Goal: Find specific page/section: Find specific page/section

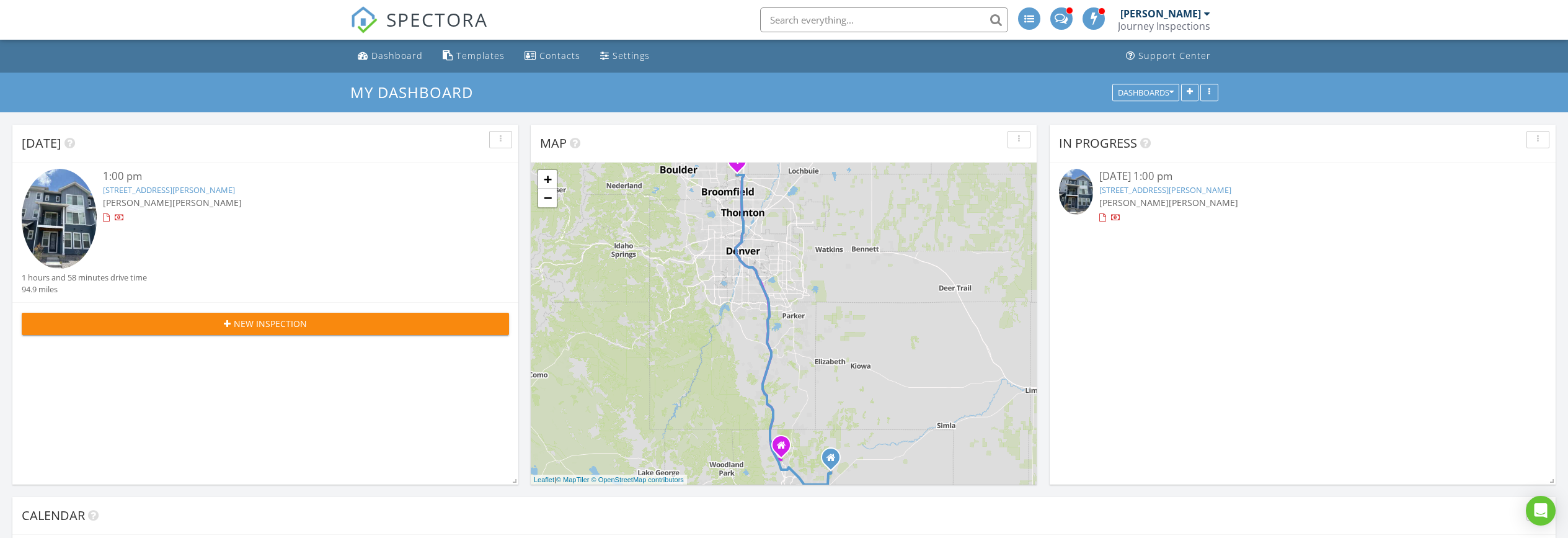
scroll to position [1409, 1569]
click at [107, 197] on span "[PERSON_NAME]" at bounding box center [138, 203] width 69 height 12
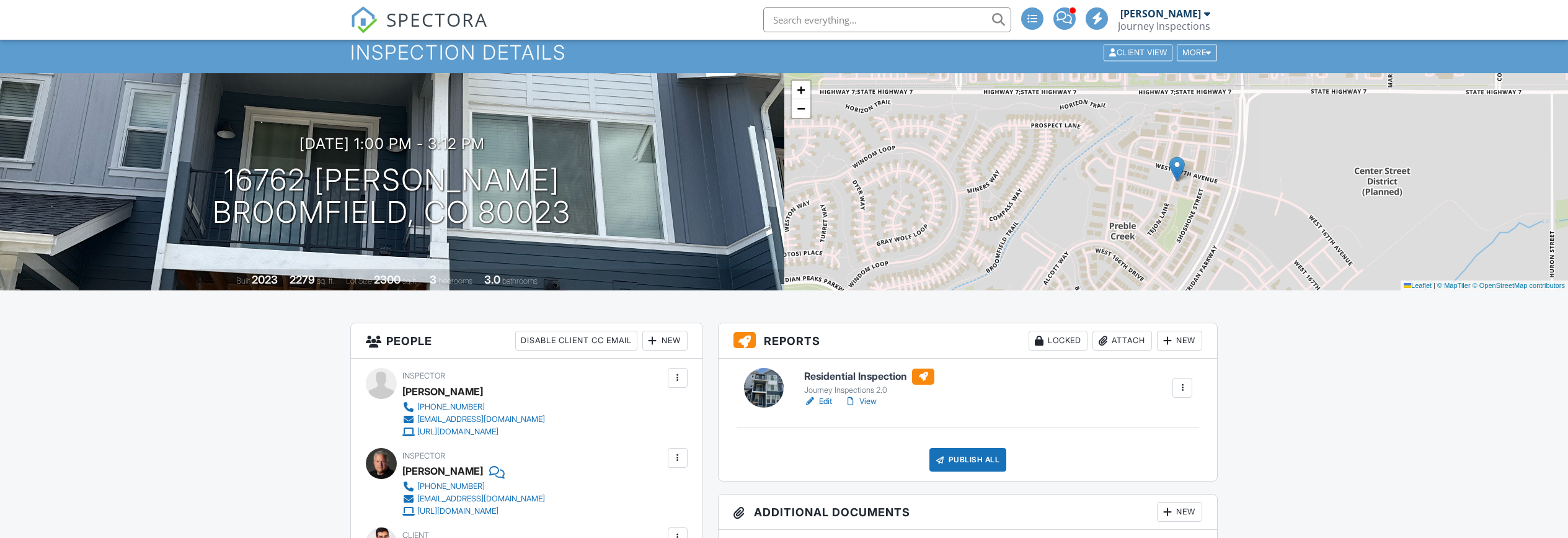
click at [857, 375] on h6 "Residential Inspection" at bounding box center [869, 376] width 130 height 16
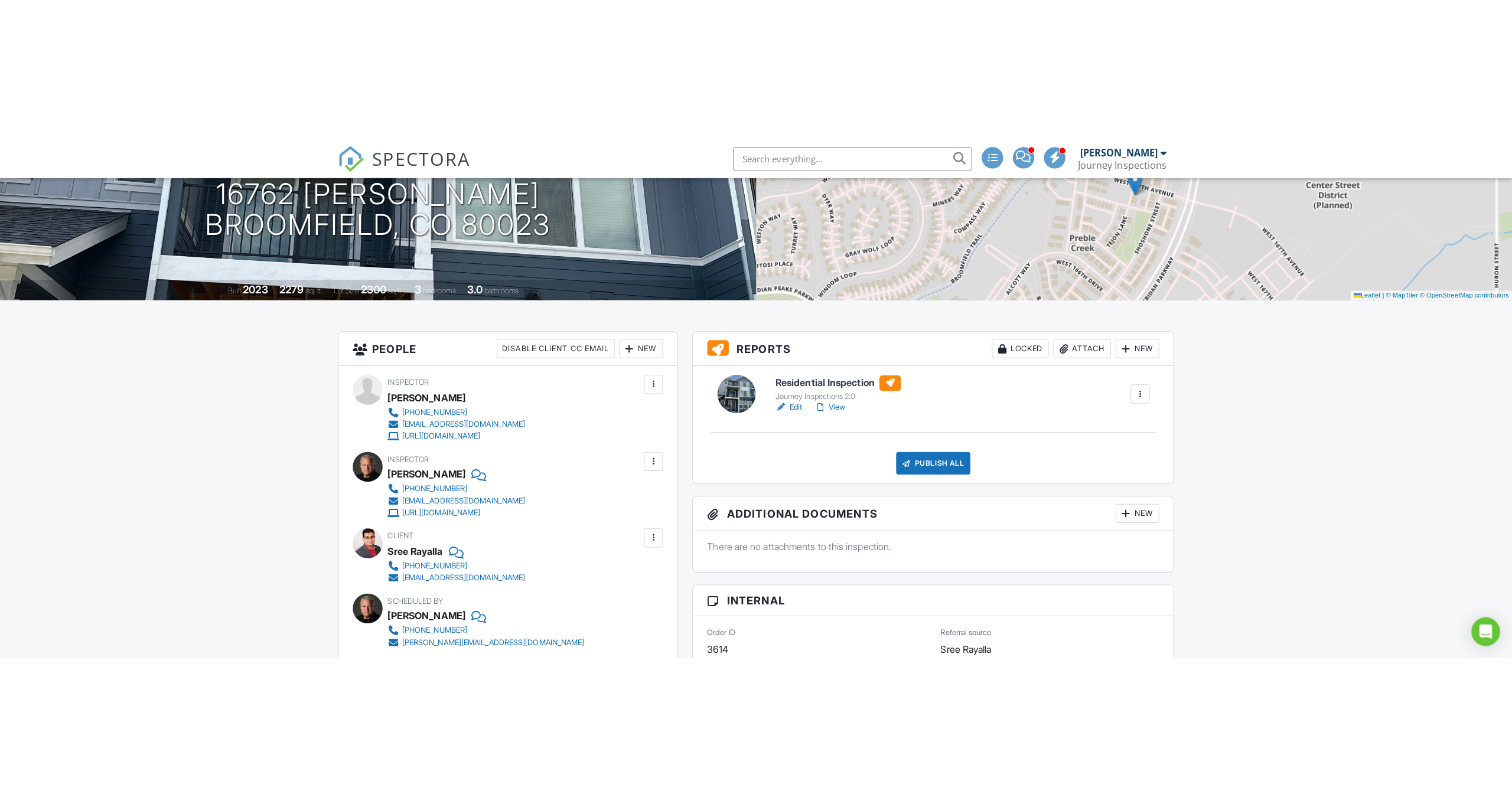
scroll to position [159, 0]
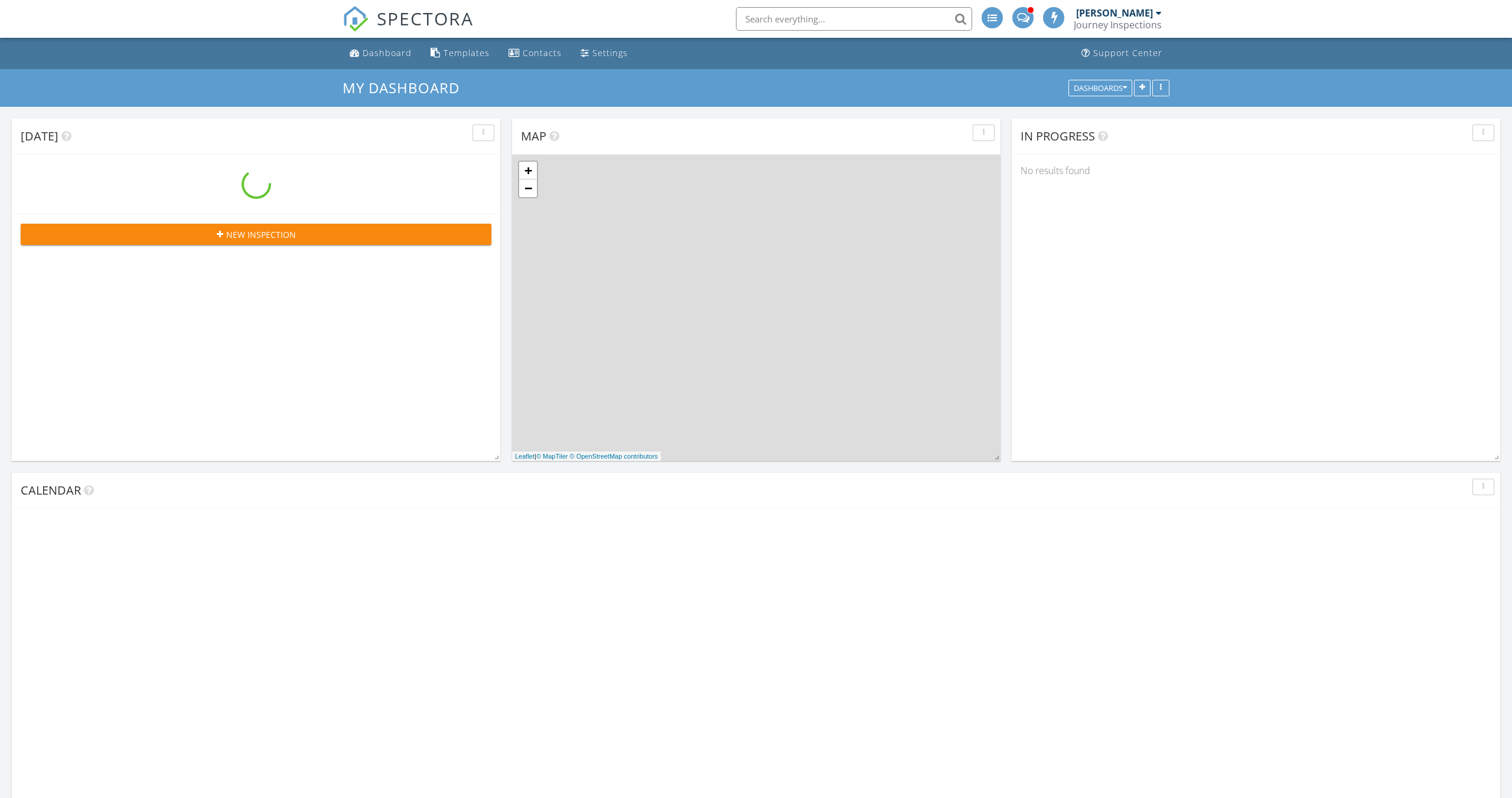
scroll to position [1341, 1513]
